Goal: Find specific page/section: Find specific page/section

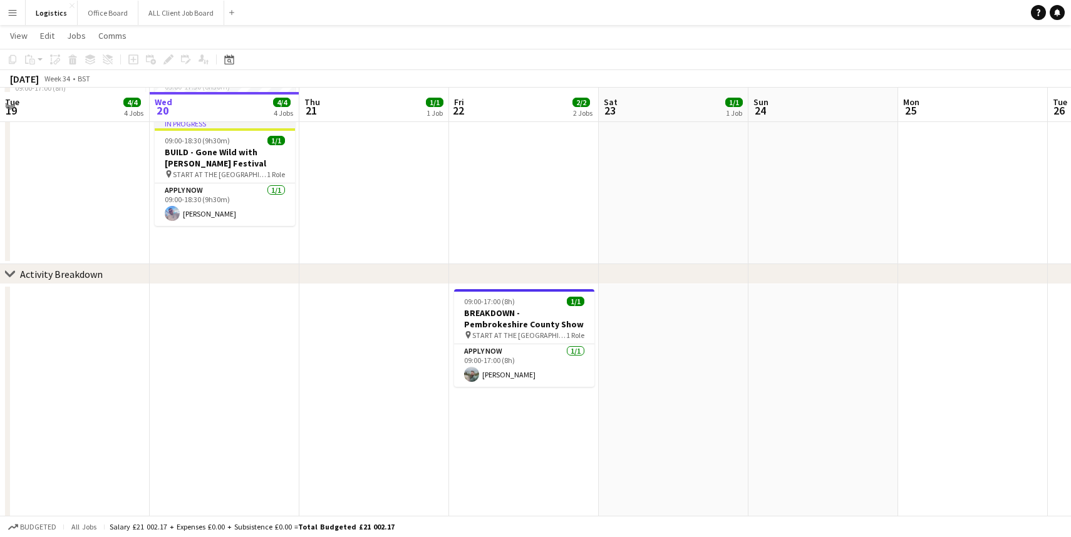
scroll to position [190, 0]
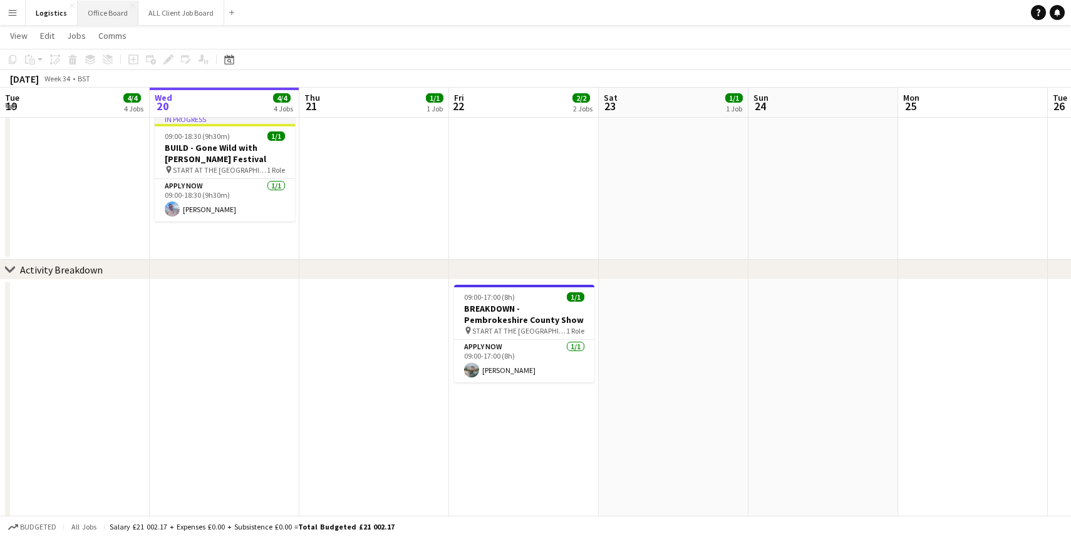
click at [84, 9] on button "Office Board Close" at bounding box center [108, 13] width 61 height 24
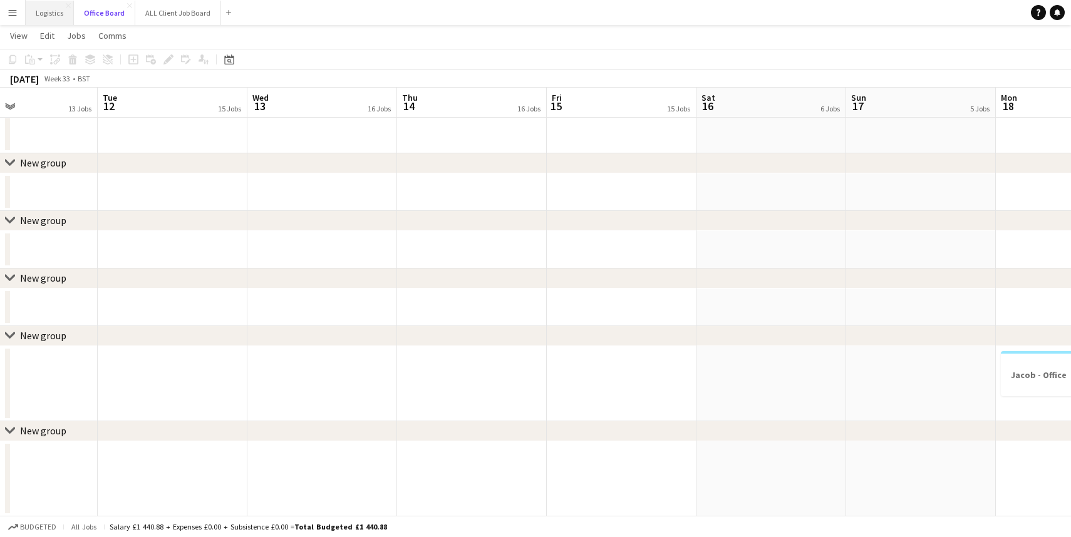
scroll to position [0, 351]
